Goal: Transaction & Acquisition: Purchase product/service

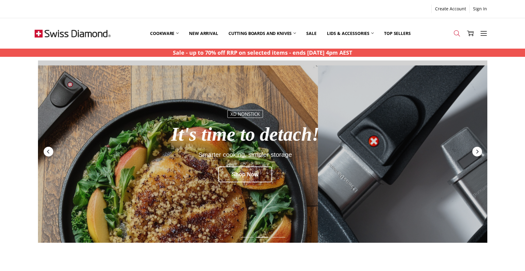
click at [460, 35] on icon at bounding box center [457, 33] width 7 height 7
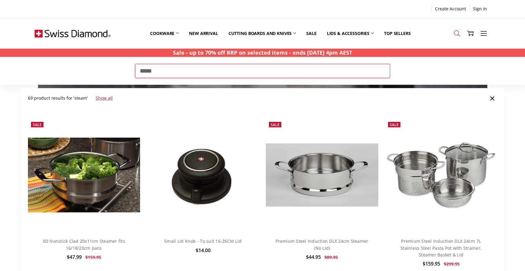
type input "*****"
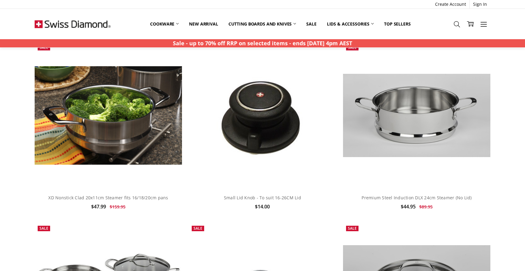
scroll to position [223, 0]
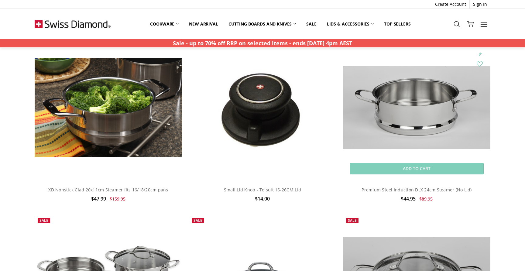
click at [406, 116] on img at bounding box center [416, 107] width 147 height 83
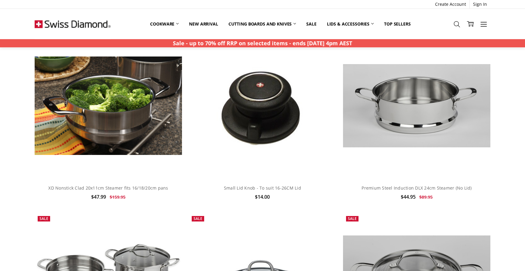
scroll to position [225, 0]
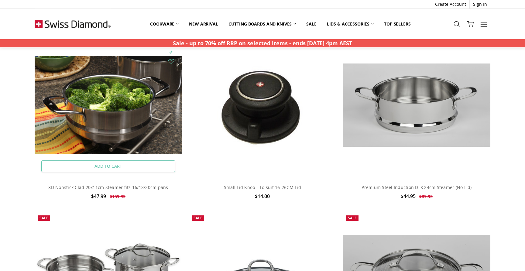
click at [112, 163] on link "Add to Cart" at bounding box center [108, 166] width 134 height 12
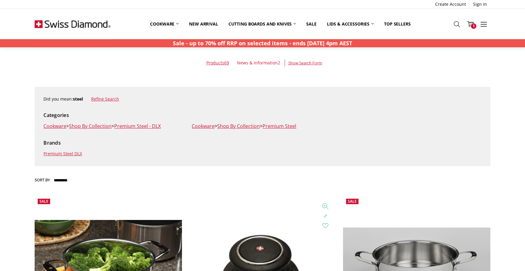
scroll to position [0, 0]
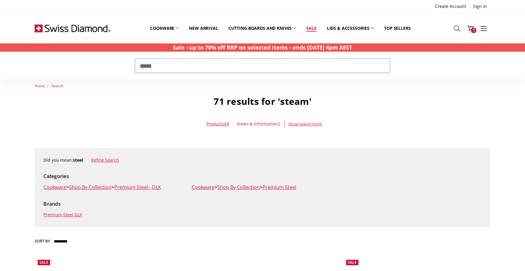
click at [314, 28] on link "Sale" at bounding box center [311, 28] width 20 height 27
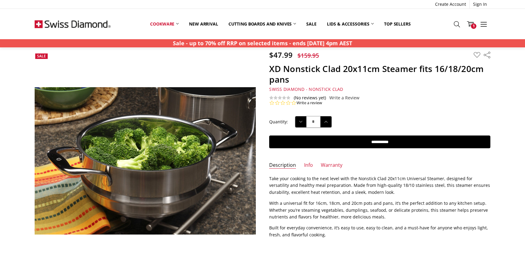
scroll to position [18, 0]
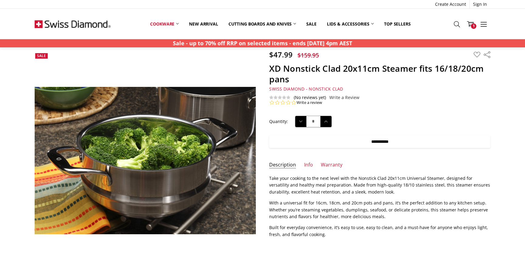
click at [354, 145] on input "**********" at bounding box center [379, 141] width 221 height 13
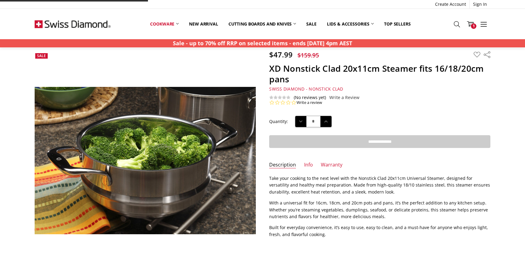
type input "**********"
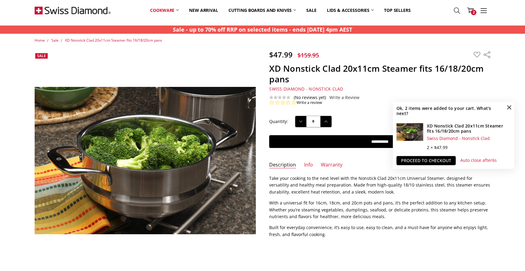
click at [508, 105] on span "×" at bounding box center [509, 107] width 10 height 10
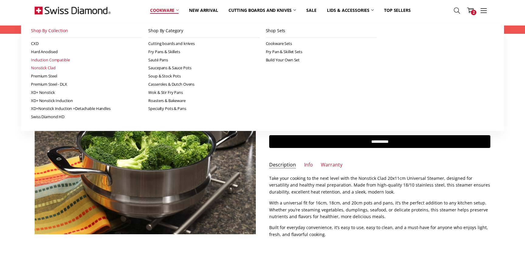
click at [55, 61] on link "Induction Compatible" at bounding box center [86, 60] width 111 height 8
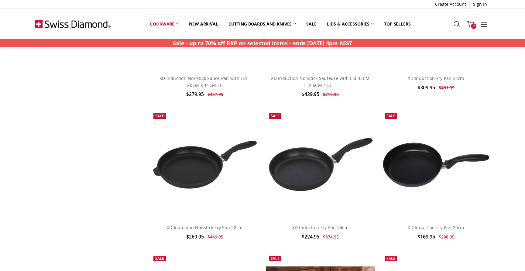
scroll to position [1044, 0]
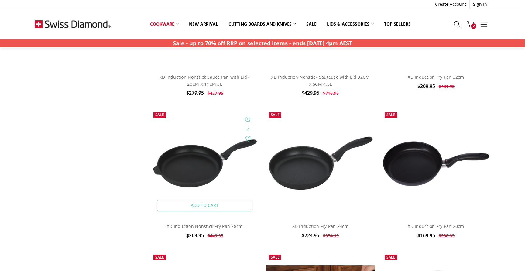
click at [187, 200] on link "Add to Cart" at bounding box center [204, 206] width 95 height 12
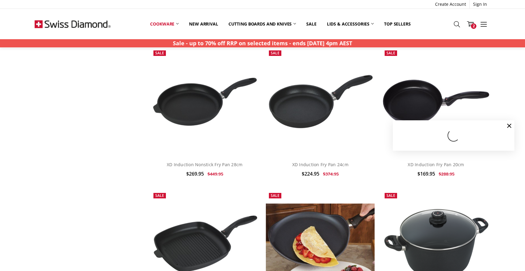
scroll to position [1106, 0]
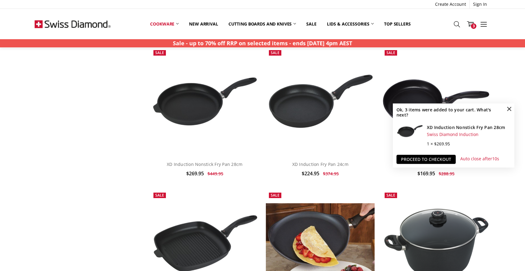
click at [509, 109] on span "×" at bounding box center [509, 109] width 10 height 10
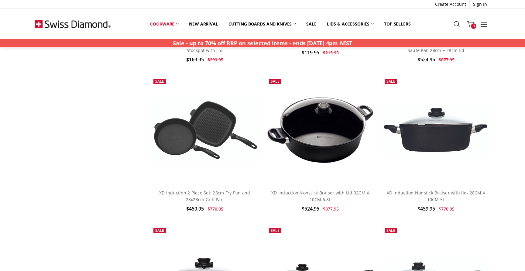
scroll to position [624, 0]
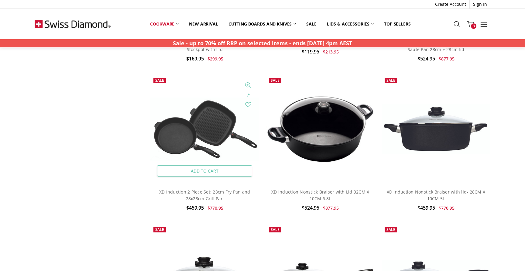
click at [171, 167] on link "Add to Cart" at bounding box center [204, 171] width 95 height 12
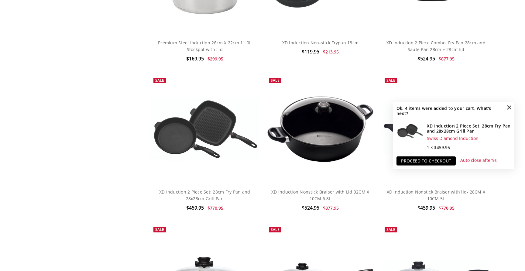
click at [507, 108] on span "×" at bounding box center [509, 107] width 10 height 10
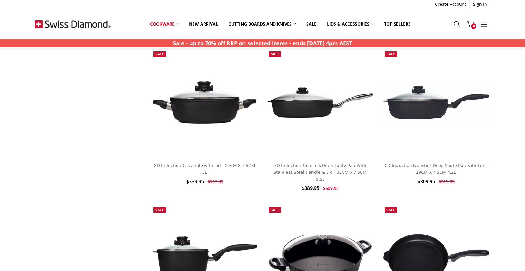
scroll to position [799, 0]
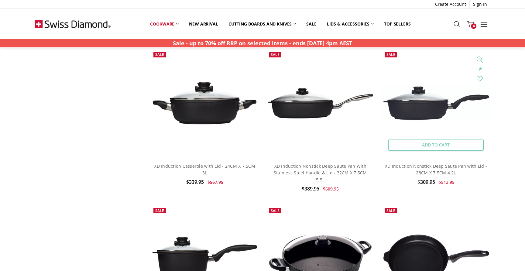
click at [420, 144] on link "Add to Cart" at bounding box center [435, 145] width 95 height 12
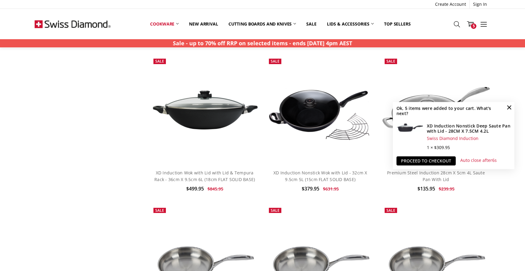
scroll to position [1387, 0]
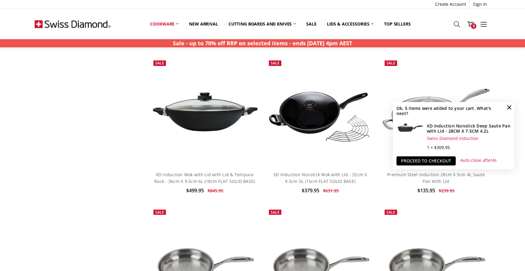
click at [511, 110] on span "×" at bounding box center [509, 107] width 10 height 10
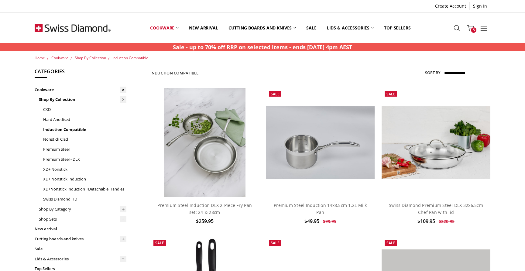
scroll to position [0, 0]
click at [470, 31] on icon at bounding box center [470, 28] width 7 height 7
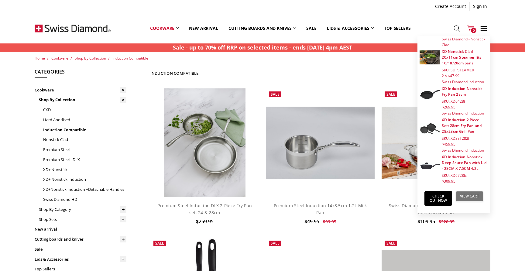
click at [466, 194] on link "View Cart" at bounding box center [470, 196] width 28 height 10
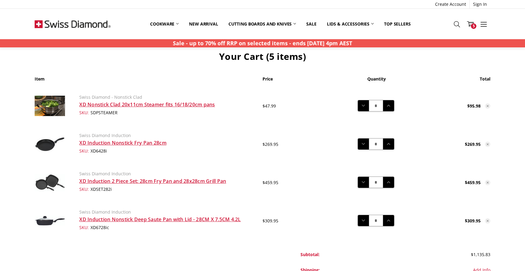
scroll to position [22, 0]
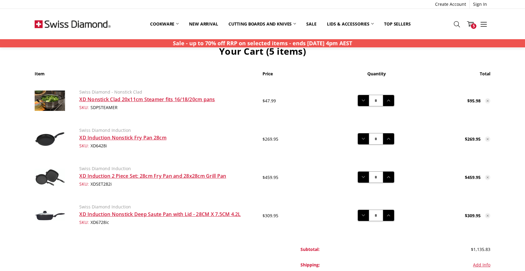
click at [488, 178] on icon at bounding box center [488, 178] width 4 height 4
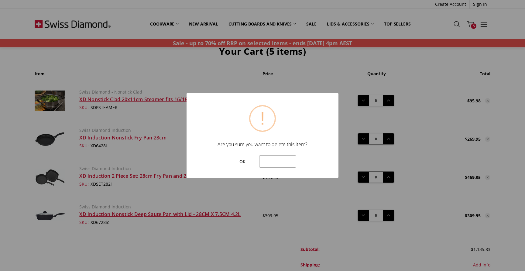
click at [235, 164] on button "OK" at bounding box center [242, 161] width 27 height 13
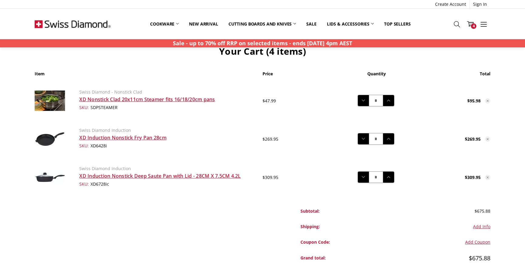
click at [486, 177] on icon at bounding box center [488, 178] width 4 height 4
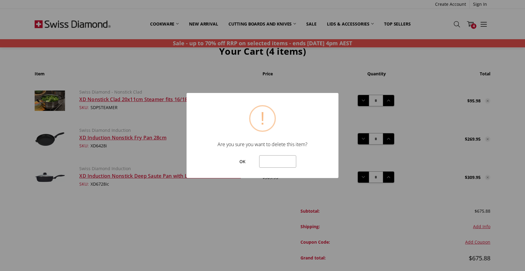
click at [241, 166] on button "OK" at bounding box center [242, 161] width 27 height 13
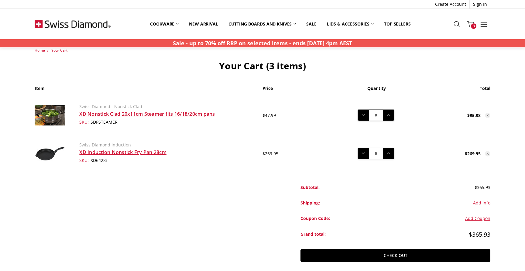
scroll to position [7, 0]
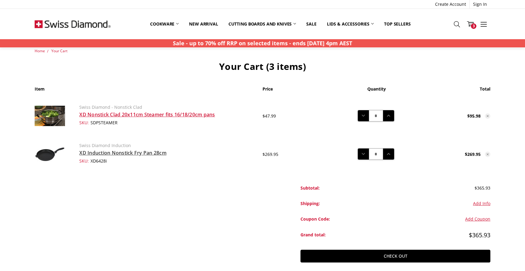
click at [160, 151] on link "XD Induction Nonstick Fry Pan 28cm" at bounding box center [122, 152] width 87 height 7
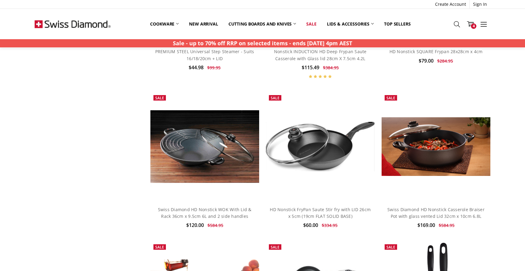
scroll to position [2123, 0]
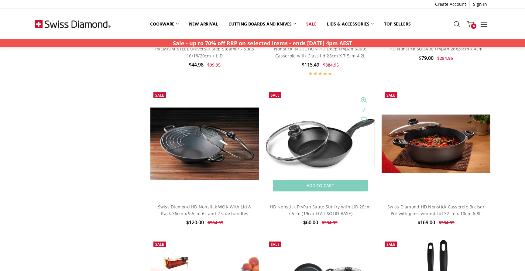
click at [340, 158] on img at bounding box center [320, 144] width 109 height 50
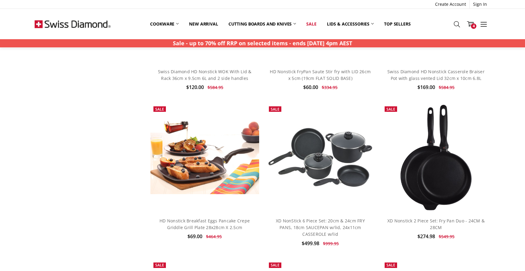
scroll to position [2262, 0]
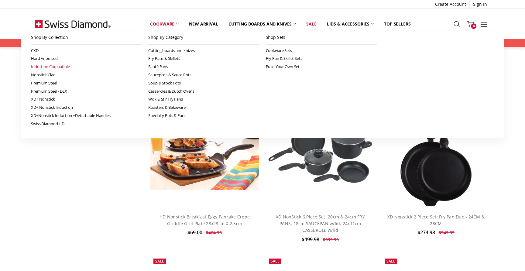
click at [36, 66] on link "Induction Compatible" at bounding box center [86, 67] width 111 height 8
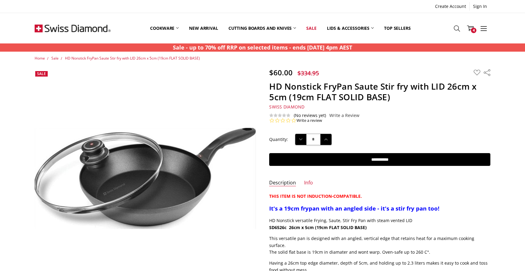
scroll to position [12, 0]
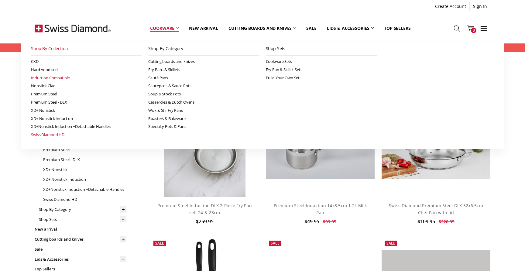
click at [56, 135] on link "Swiss Diamond HD" at bounding box center [86, 135] width 111 height 8
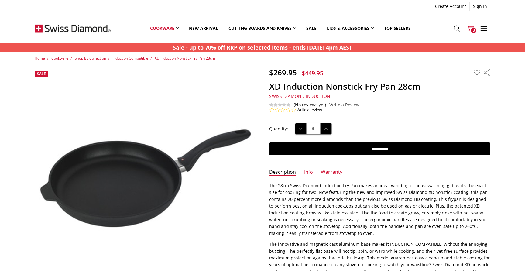
click at [474, 32] on span "3" at bounding box center [473, 30] width 5 height 5
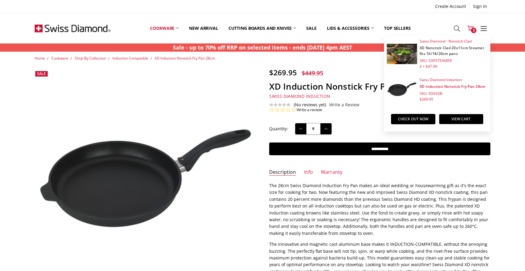
click at [433, 53] on link "XD Nonstick Clad 20x11cm Steamer fits 16/18/20cm pans" at bounding box center [452, 50] width 65 height 11
